Goal: Check status: Check status

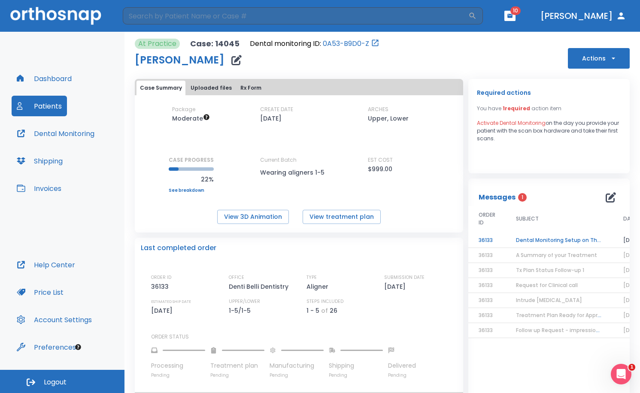
scroll to position [133, 0]
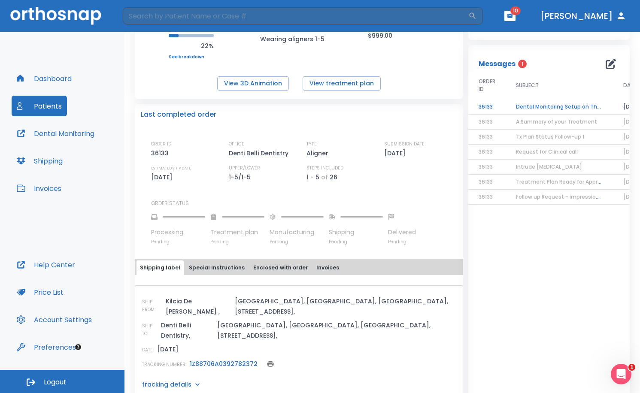
click at [39, 80] on button "Dashboard" at bounding box center [44, 78] width 65 height 21
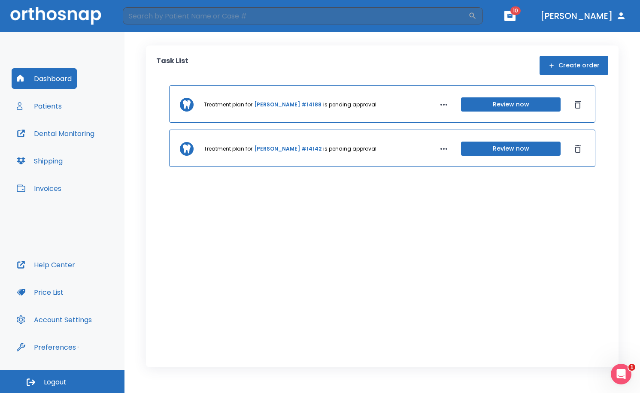
click at [501, 309] on div "Treatment plan for [PERSON_NAME] #14188 is pending approval Review now Treatmen…" at bounding box center [382, 212] width 452 height 255
click at [49, 103] on button "Patients" at bounding box center [39, 106] width 55 height 21
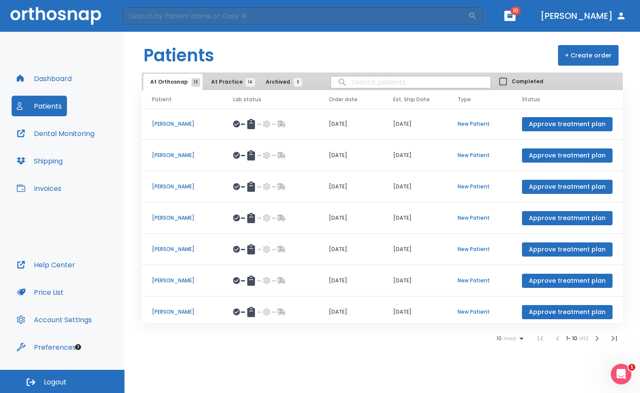
click at [595, 338] on icon "button" at bounding box center [597, 338] width 10 height 10
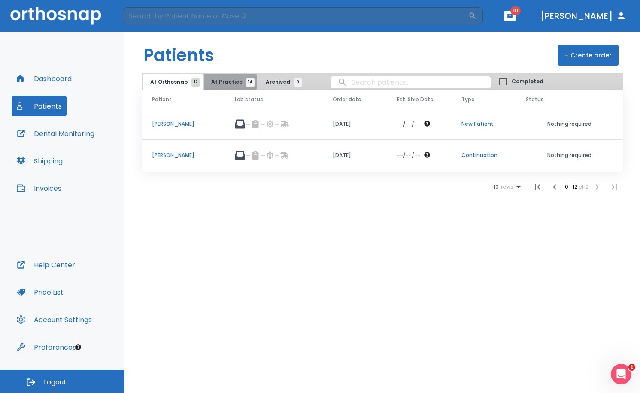
click at [227, 82] on span "At Practice 14" at bounding box center [230, 82] width 39 height 8
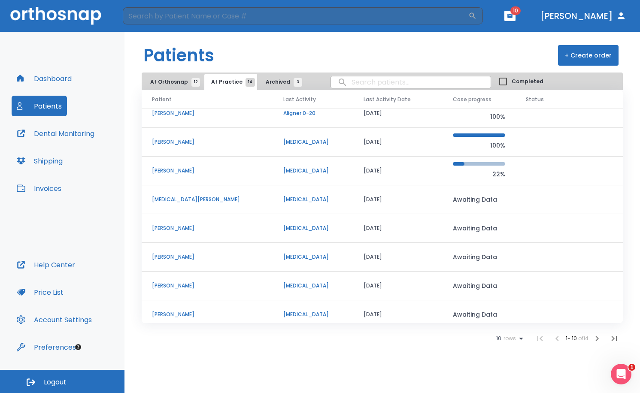
scroll to position [73, 0]
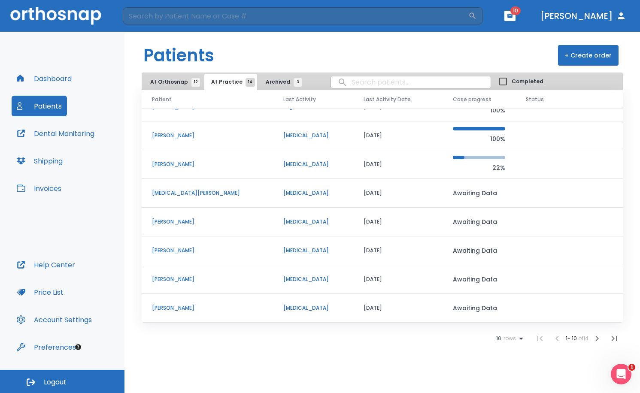
click at [362, 85] on input "search" at bounding box center [411, 82] width 160 height 17
type input "lief"
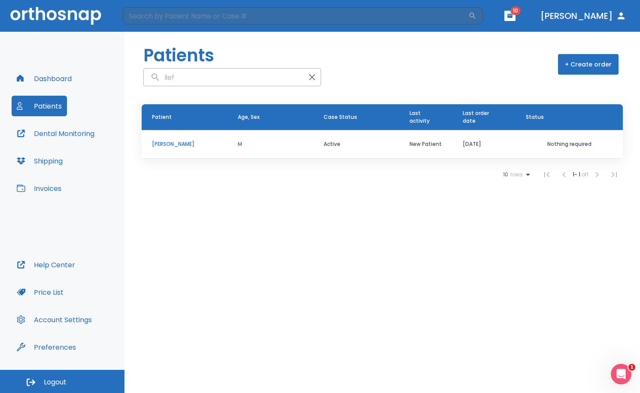
click at [178, 142] on p "[PERSON_NAME]" at bounding box center [184, 144] width 65 height 8
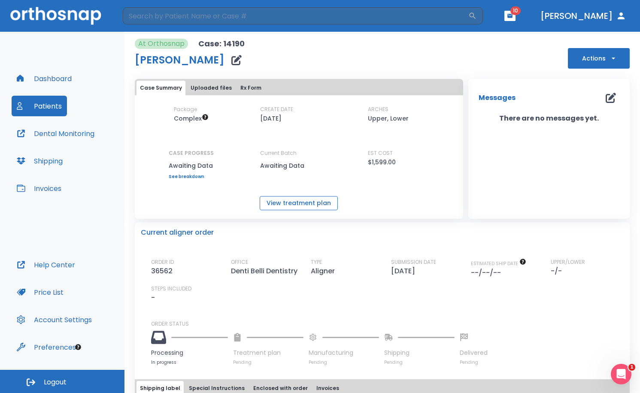
click at [281, 206] on button "View treatment plan" at bounding box center [299, 203] width 78 height 14
click at [553, 16] on header "​ 10 [PERSON_NAME]" at bounding box center [320, 16] width 640 height 32
click at [520, 15] on span "10" at bounding box center [515, 10] width 10 height 9
click at [515, 15] on button "button" at bounding box center [509, 16] width 11 height 10
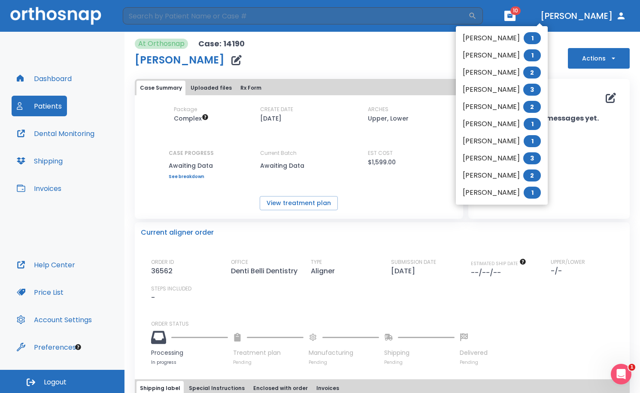
click at [497, 40] on li "[PERSON_NAME] 1" at bounding box center [502, 38] width 92 height 17
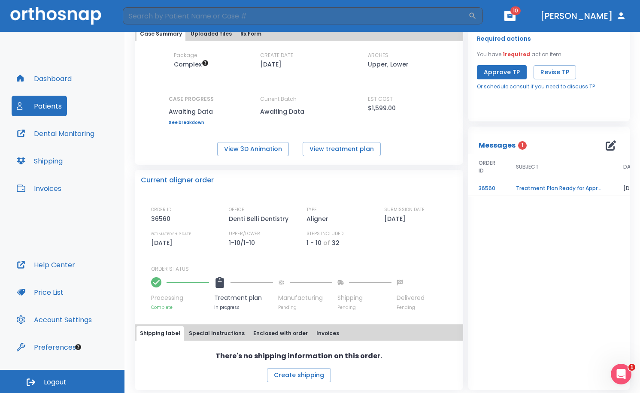
scroll to position [58, 0]
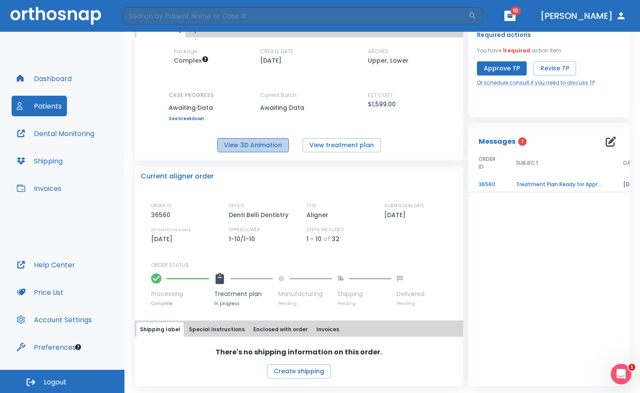
click at [263, 145] on button "View 3D Animation" at bounding box center [253, 145] width 72 height 14
